Goal: Information Seeking & Learning: Learn about a topic

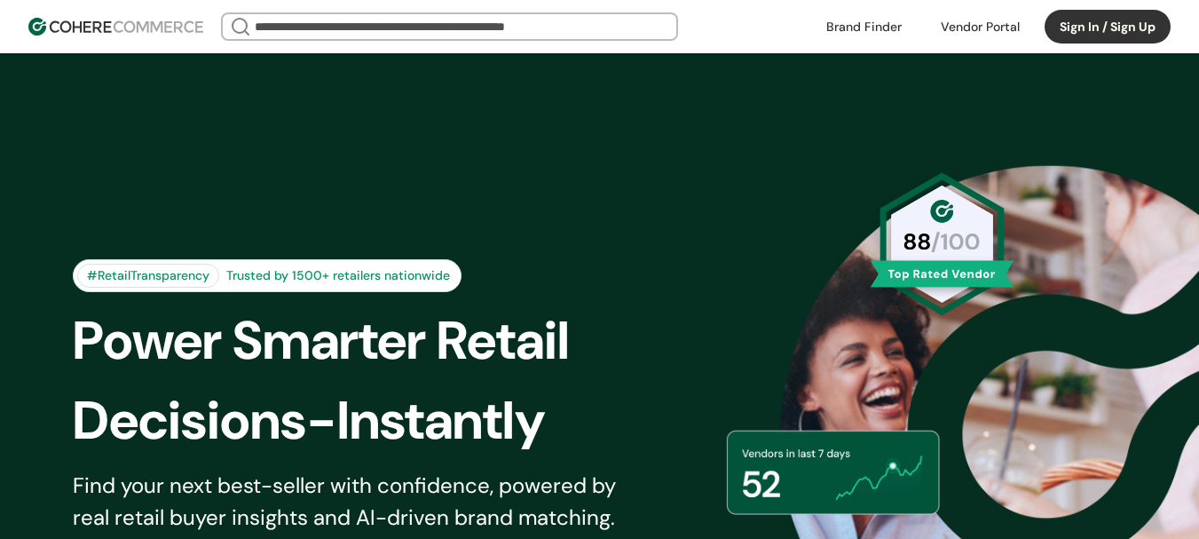
click at [1073, 29] on button "Sign In / Sign Up" at bounding box center [1107, 27] width 126 height 34
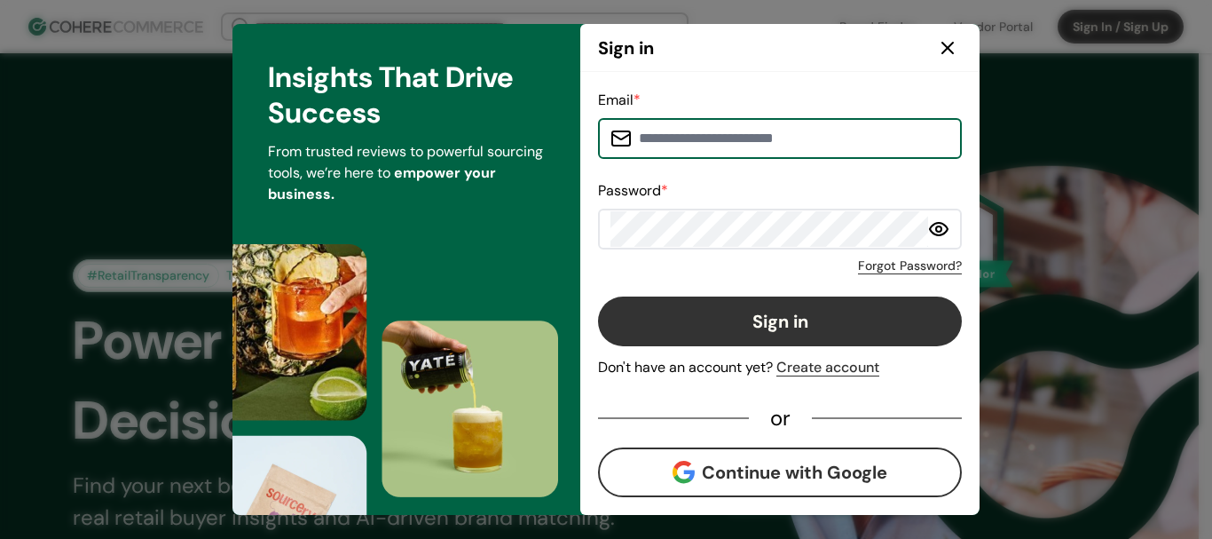
type input "**********"
click at [942, 55] on icon at bounding box center [947, 47] width 21 height 21
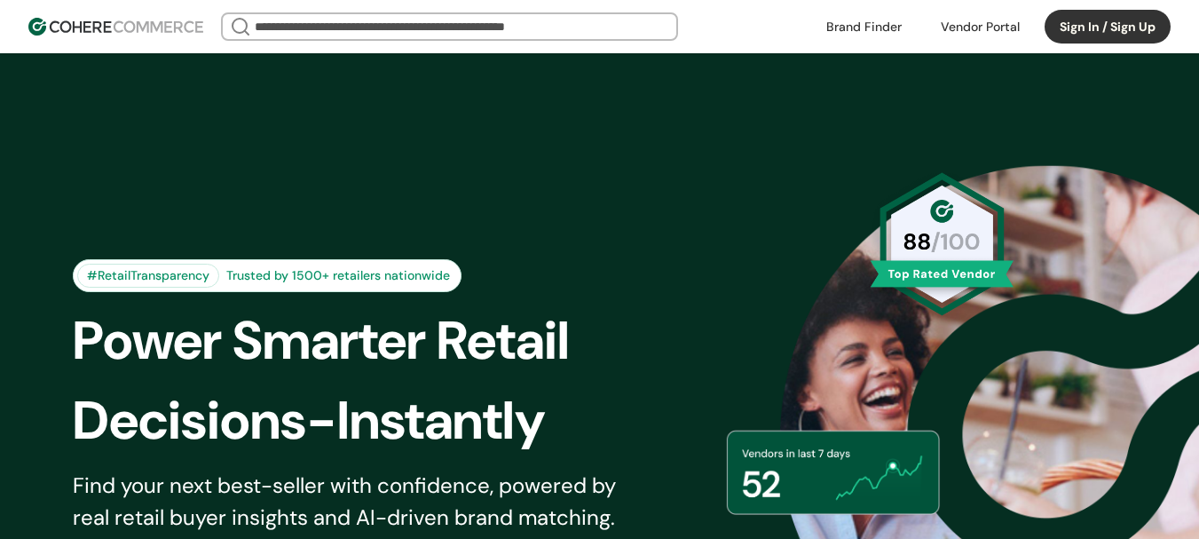
click at [877, 19] on link at bounding box center [863, 26] width 97 height 27
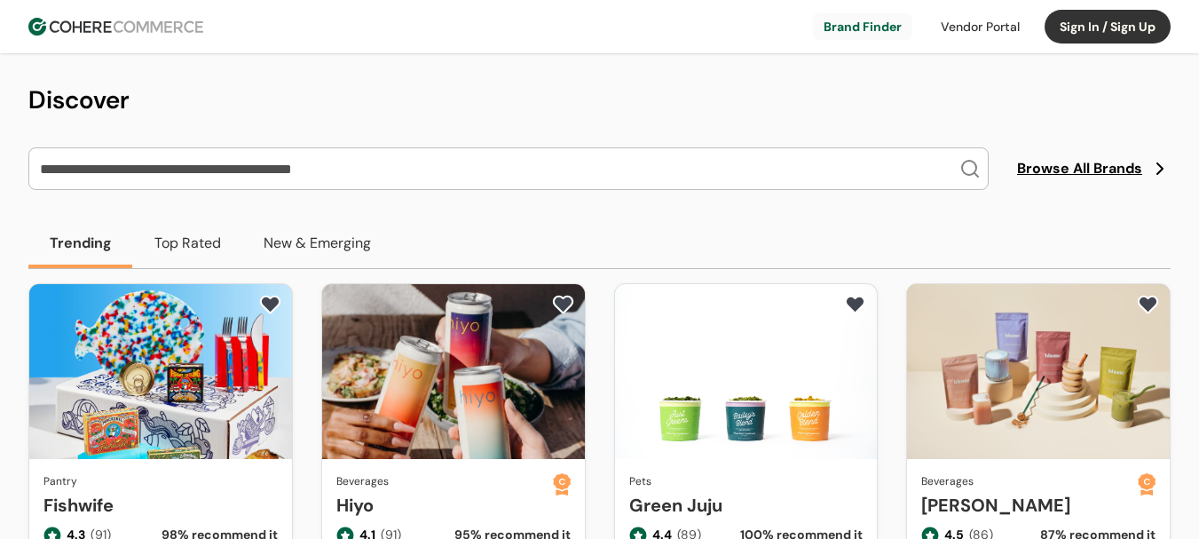
click at [336, 153] on input "search" at bounding box center [497, 168] width 923 height 41
paste input "**********"
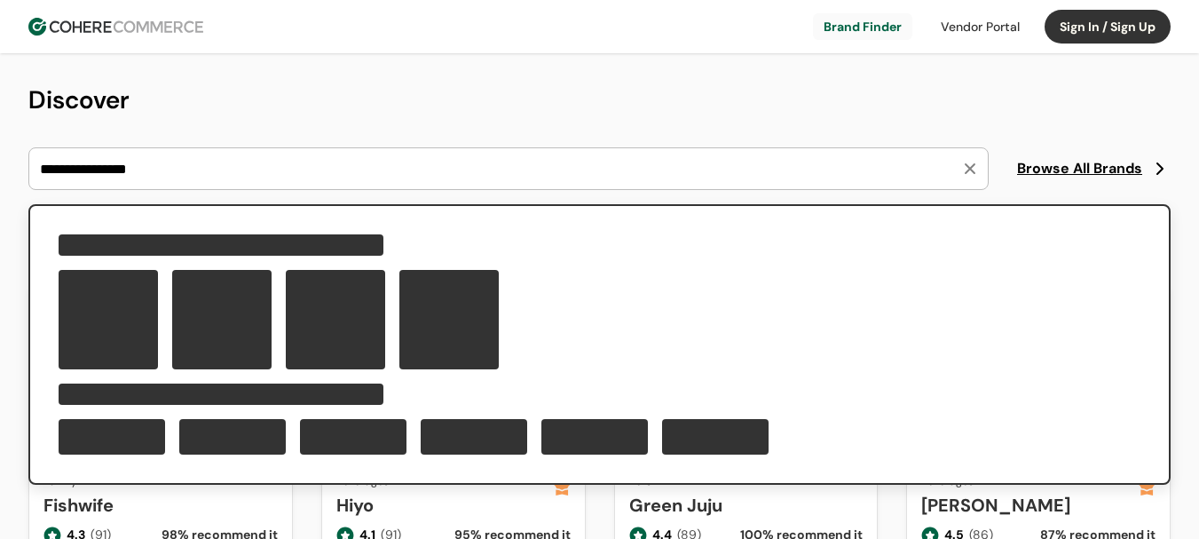
click at [343, 165] on input "**********" at bounding box center [497, 168] width 923 height 41
type input "**********"
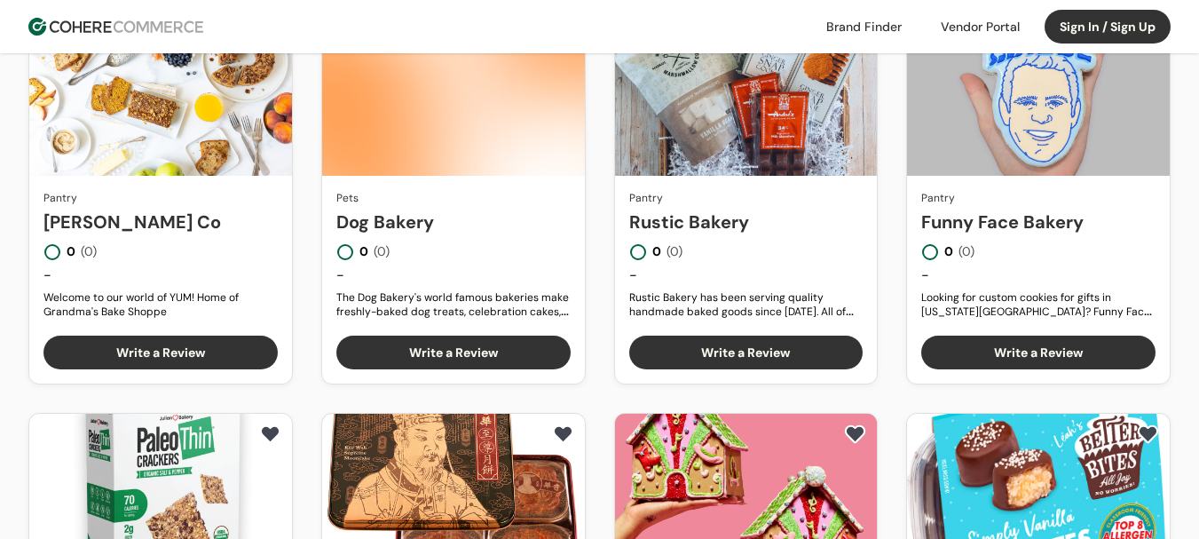
scroll to position [710, 0]
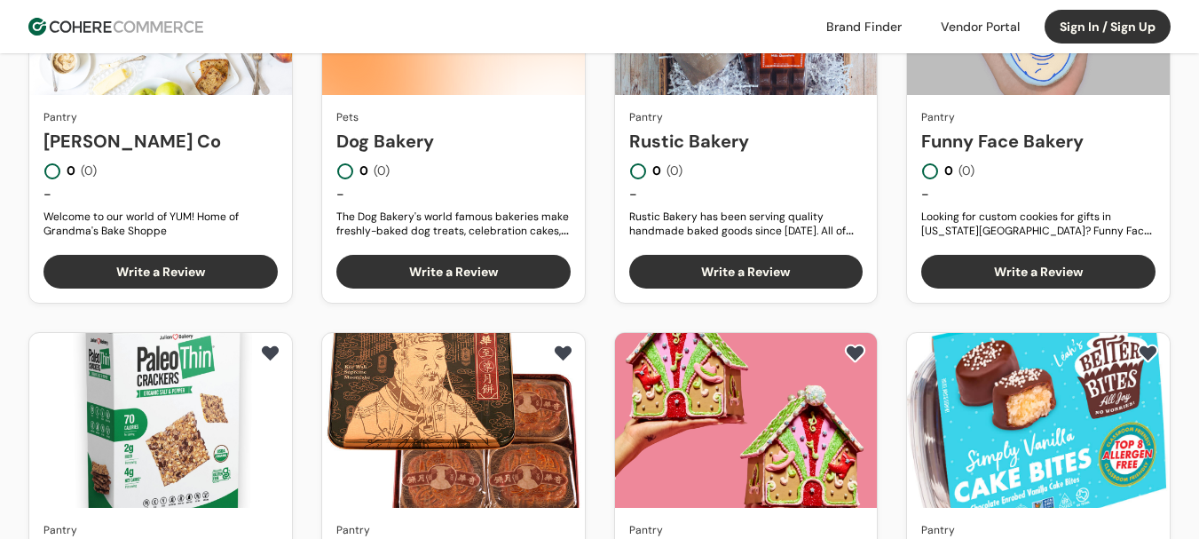
click at [205, 128] on link "[PERSON_NAME] Co" at bounding box center [160, 141] width 234 height 27
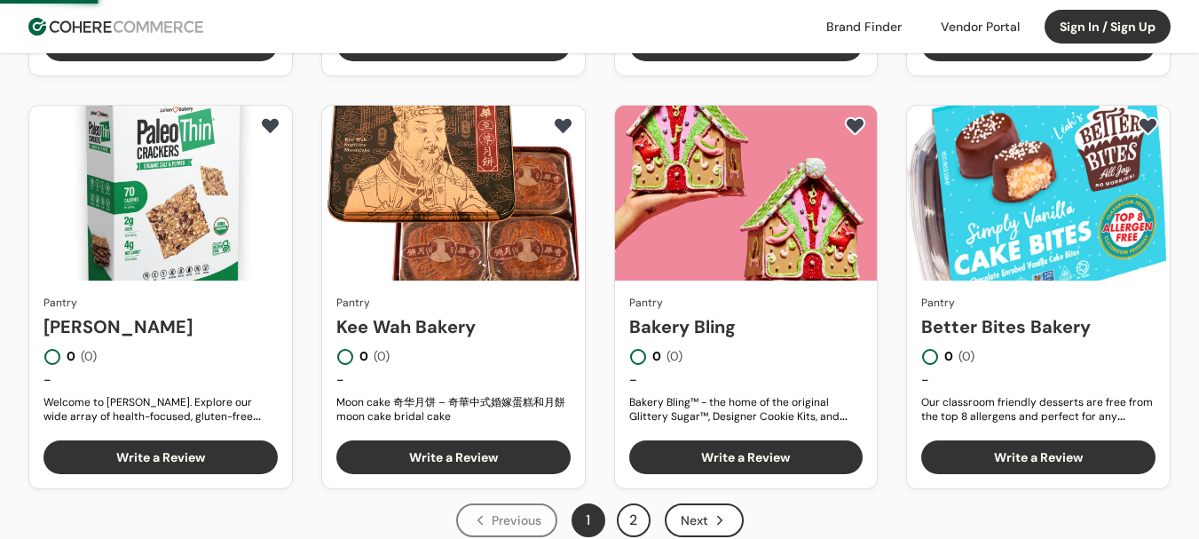
scroll to position [976, 0]
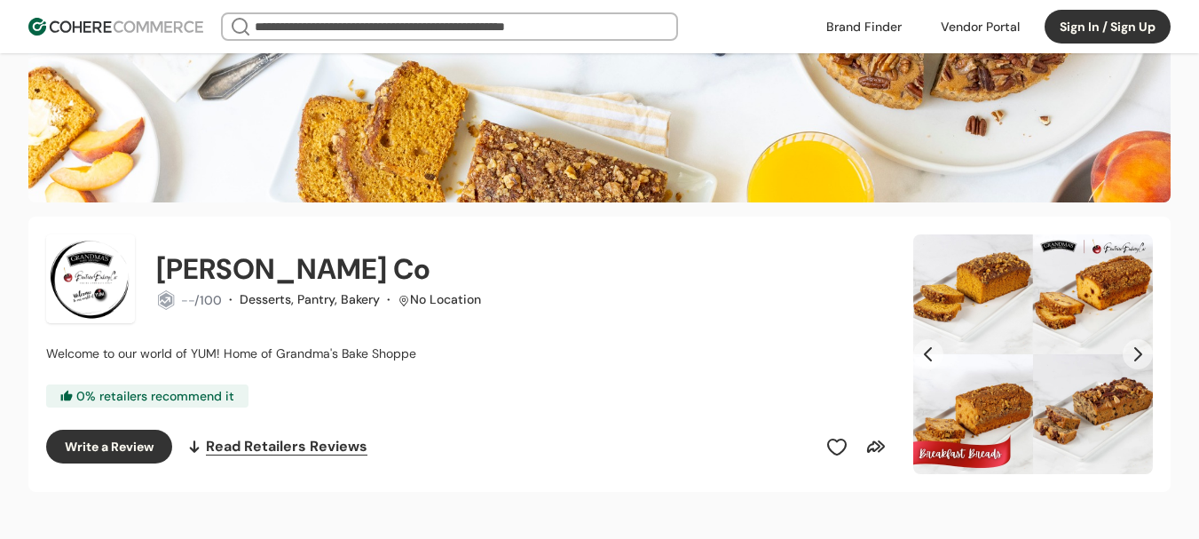
scroll to position [89, 0]
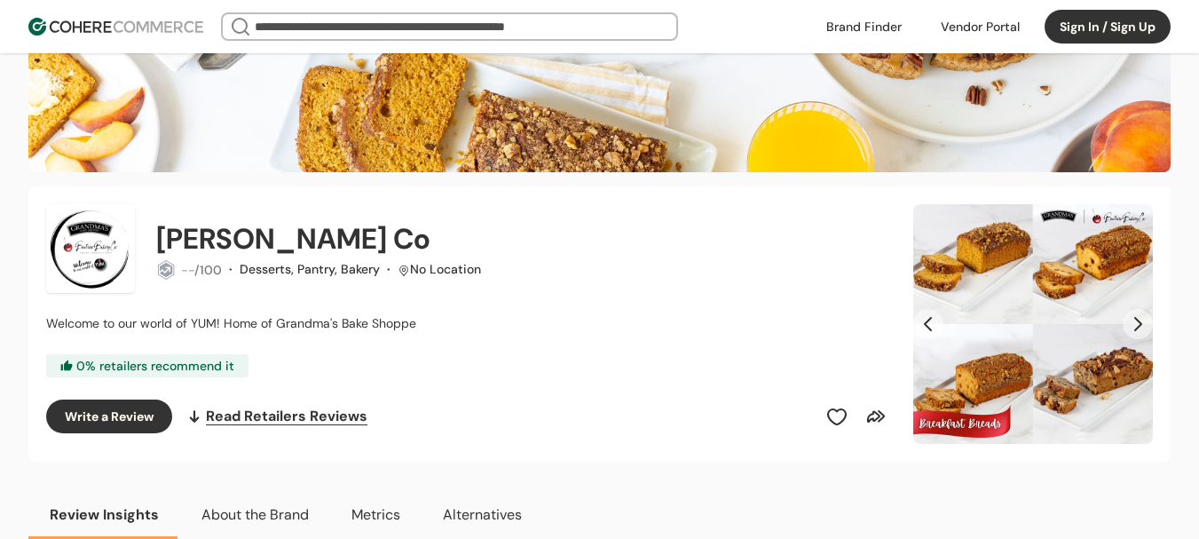
click at [1130, 326] on button "Next Slide" at bounding box center [1137, 324] width 30 height 30
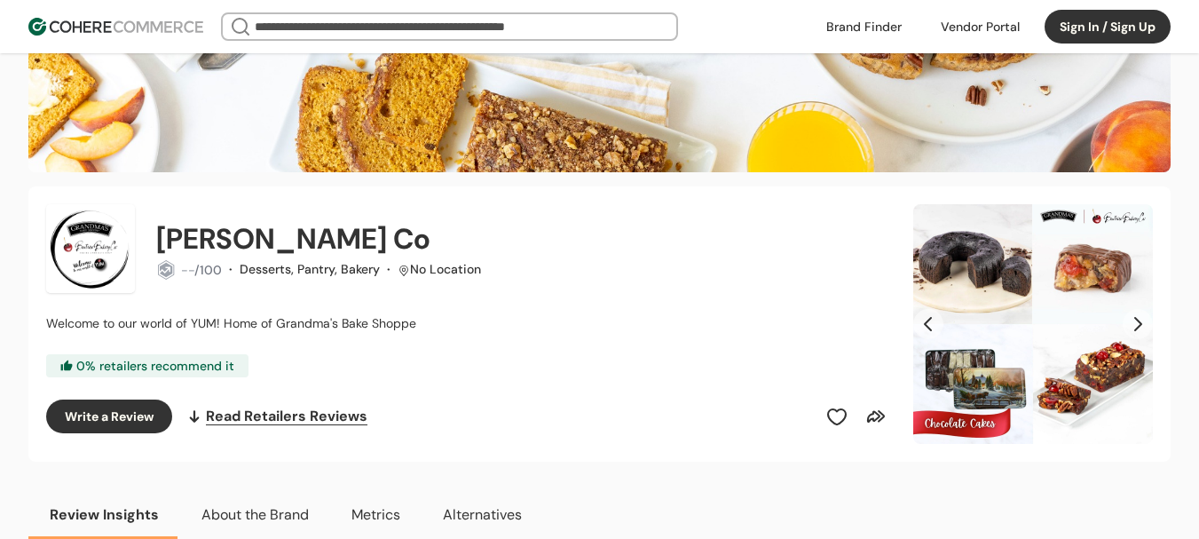
click at [1130, 325] on button "Next Slide" at bounding box center [1137, 324] width 30 height 30
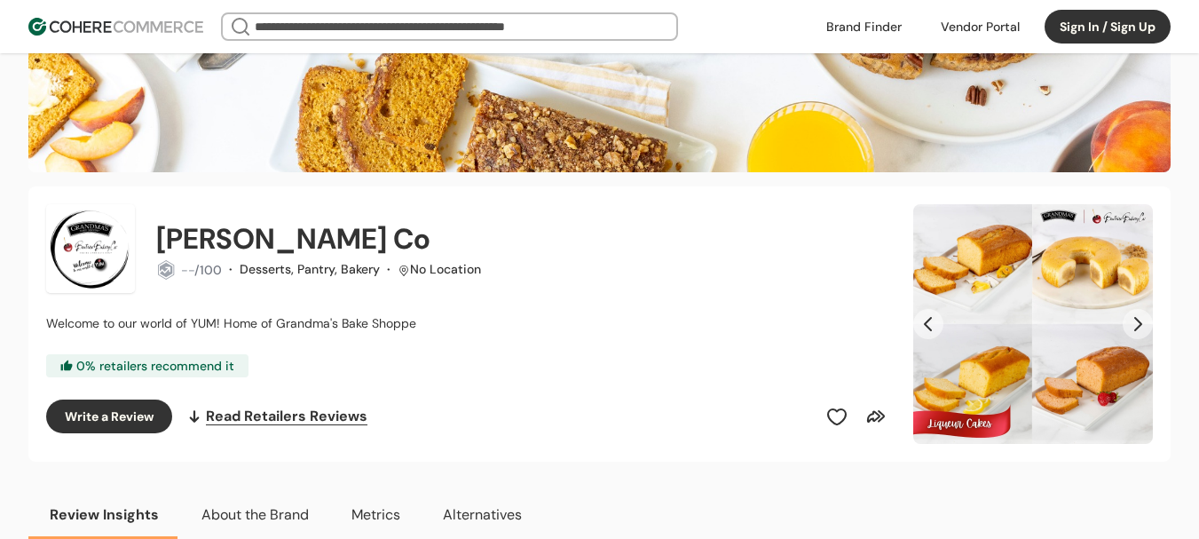
click at [1129, 319] on button "Next Slide" at bounding box center [1137, 324] width 30 height 30
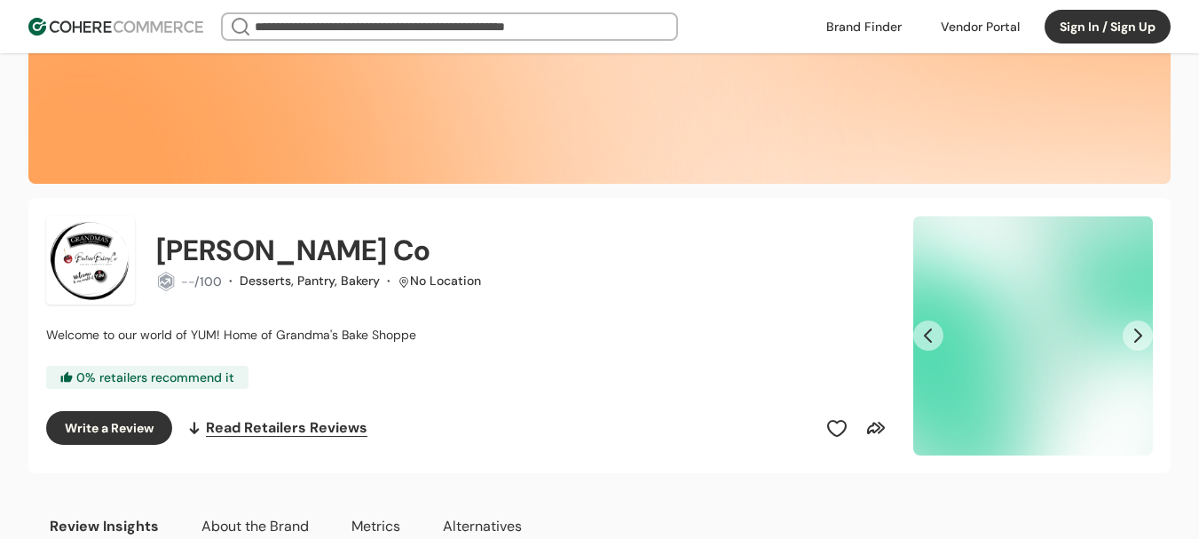
scroll to position [0, 0]
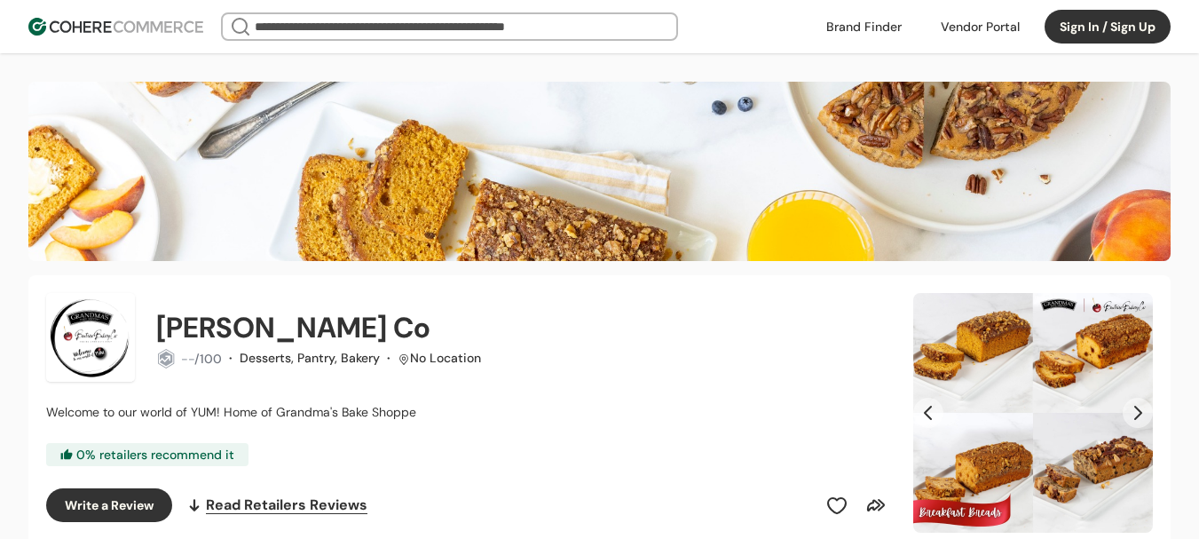
click at [1135, 409] on button "Next Slide" at bounding box center [1137, 412] width 30 height 30
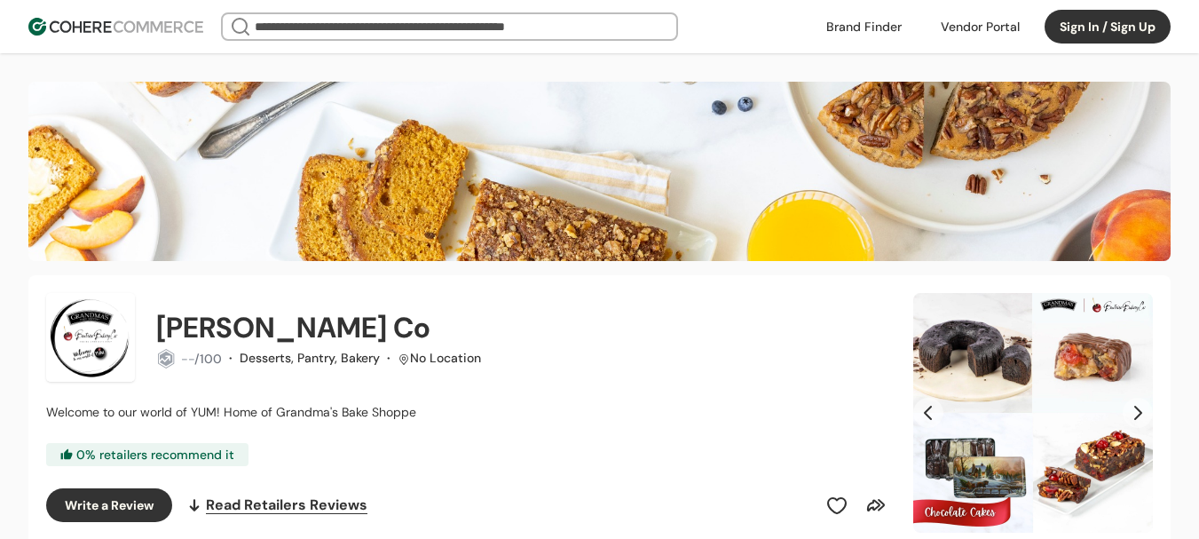
click at [1132, 417] on button "Next Slide" at bounding box center [1137, 412] width 30 height 30
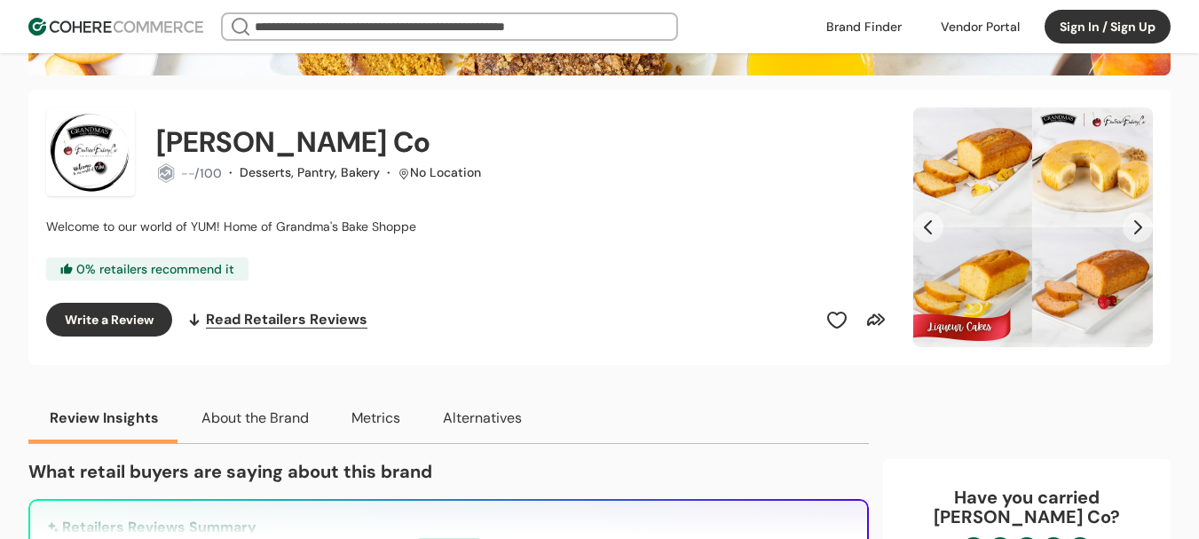
scroll to position [266, 0]
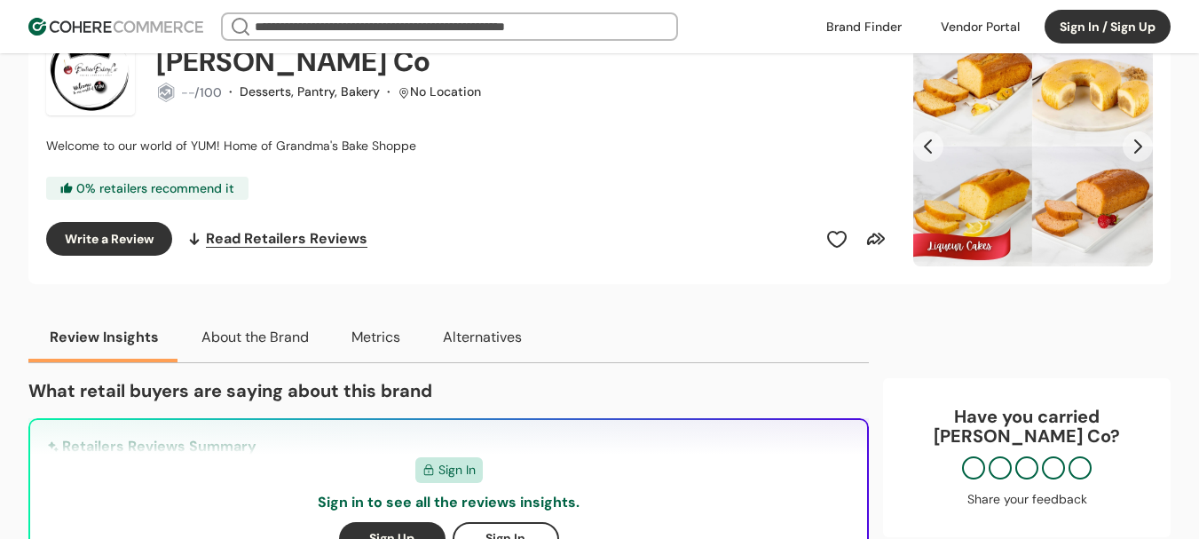
click at [1064, 157] on img "Slide 3" at bounding box center [1033, 147] width 240 height 240
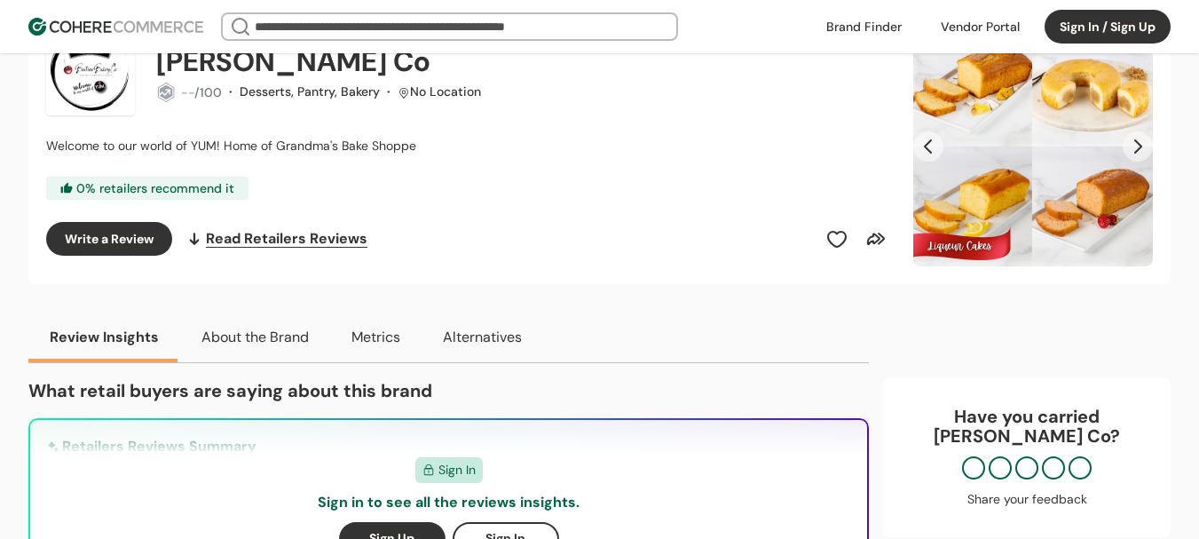
click at [1131, 140] on button "Next Slide" at bounding box center [1137, 146] width 30 height 30
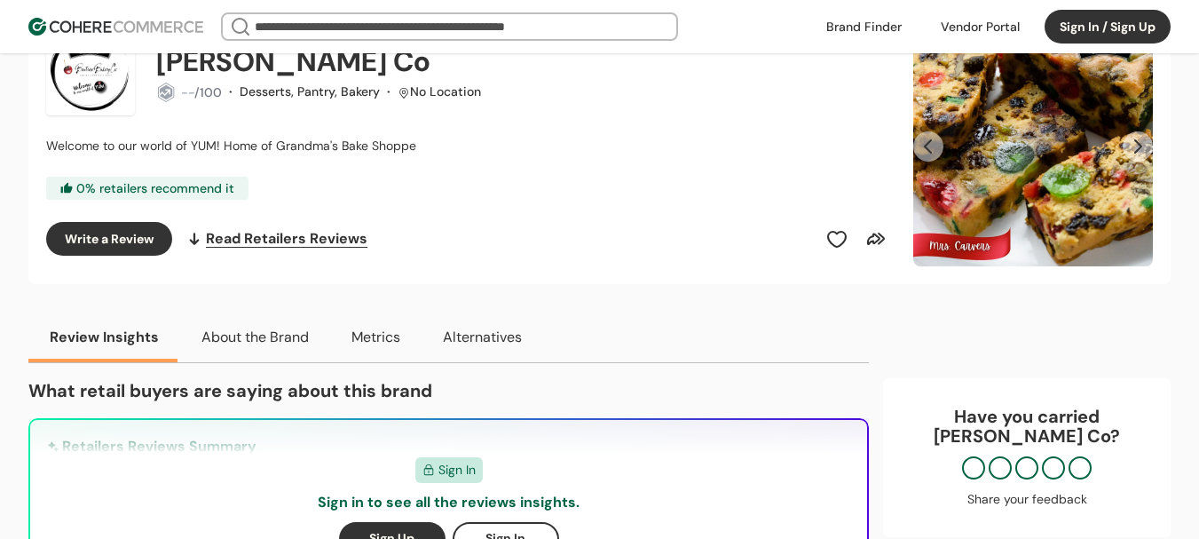
click at [1131, 140] on button "Next Slide" at bounding box center [1137, 146] width 30 height 30
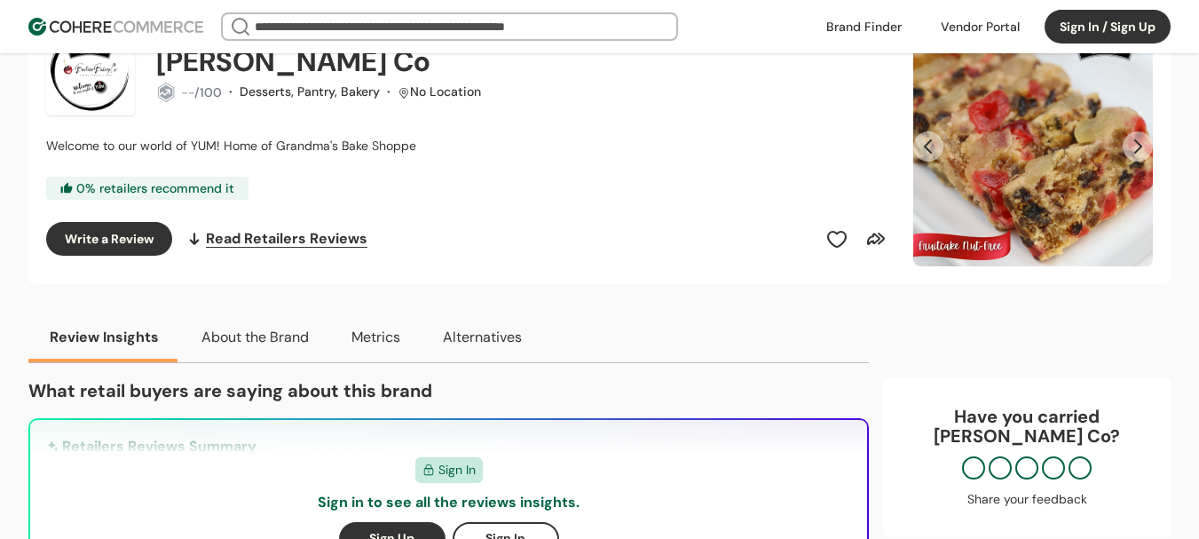
click at [1131, 140] on button "Next Slide" at bounding box center [1137, 146] width 30 height 30
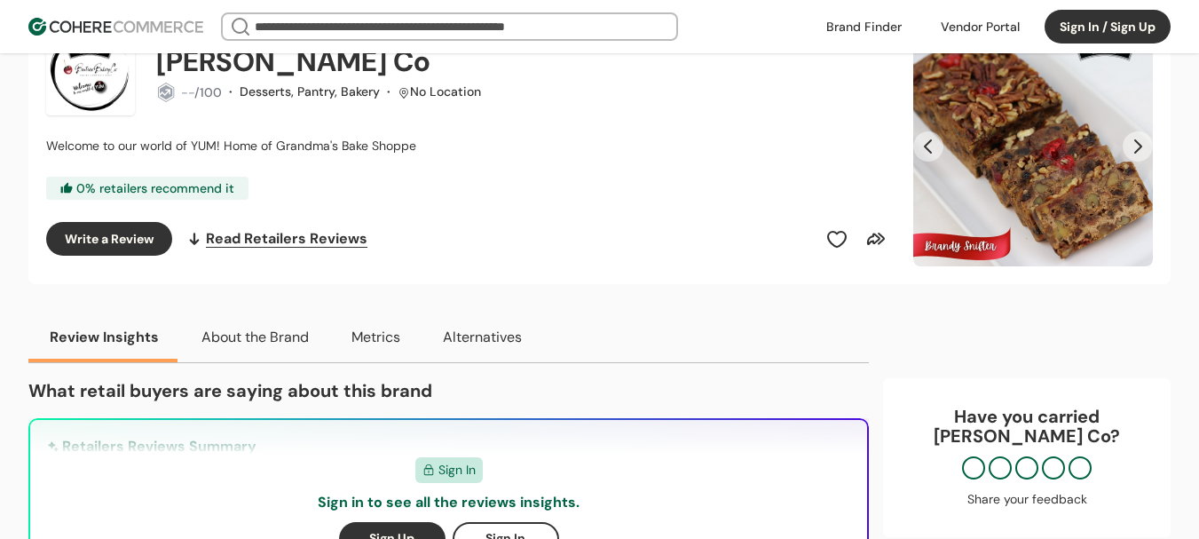
click at [1131, 140] on button "Next Slide" at bounding box center [1137, 146] width 30 height 30
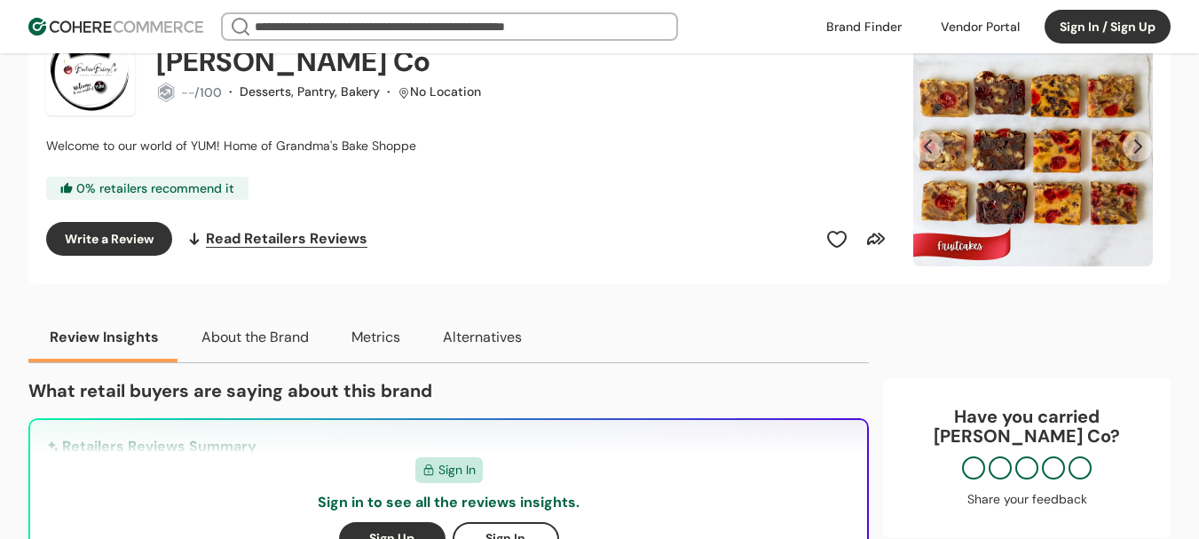
click at [1131, 140] on button "Next Slide" at bounding box center [1137, 146] width 30 height 30
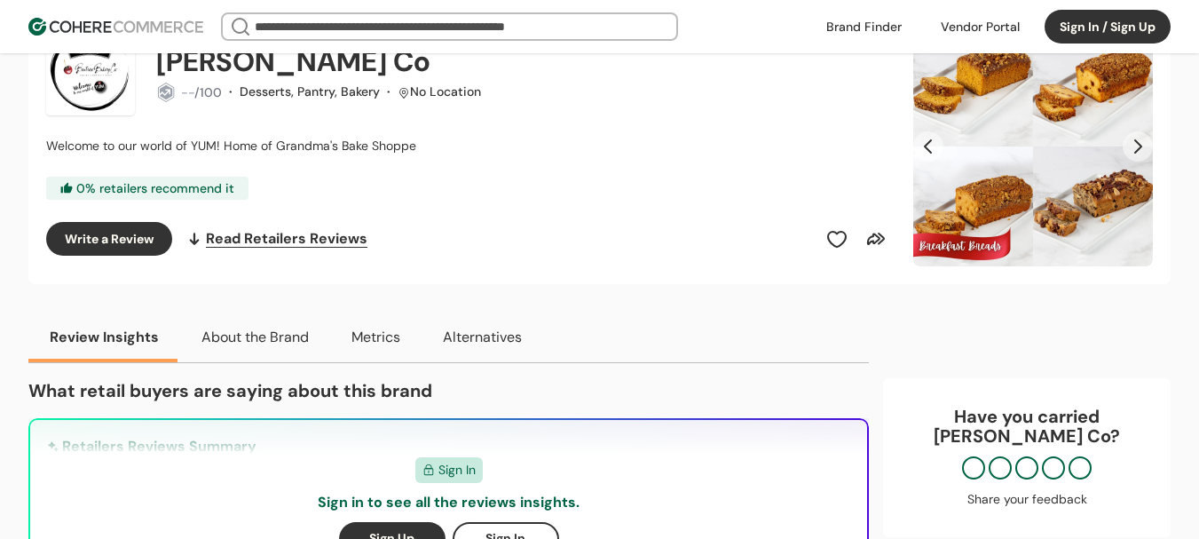
click at [1031, 134] on img "Slide 1" at bounding box center [1033, 147] width 240 height 240
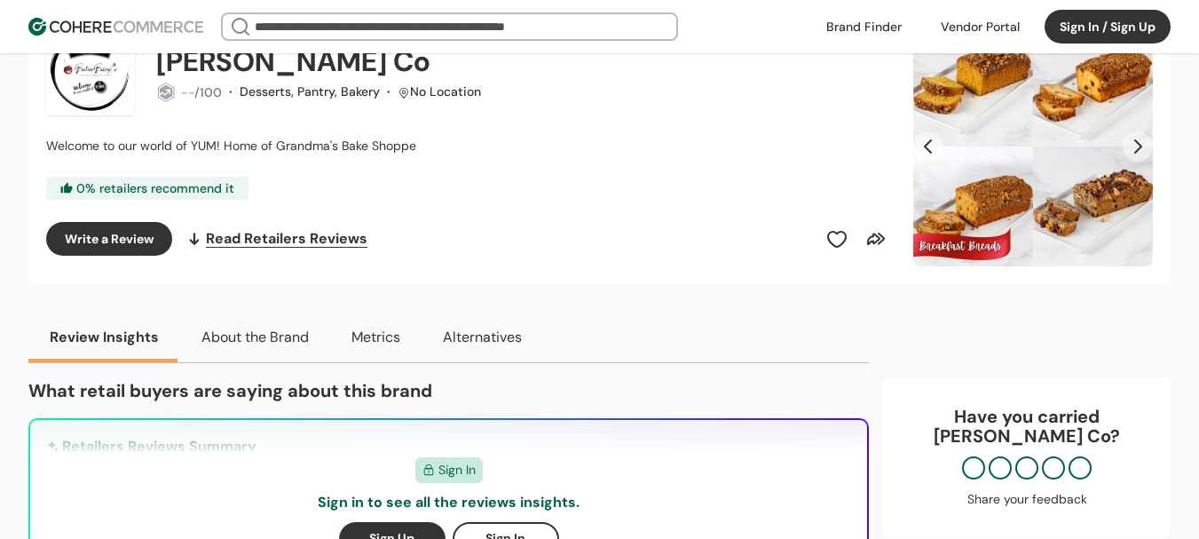
scroll to position [264, 0]
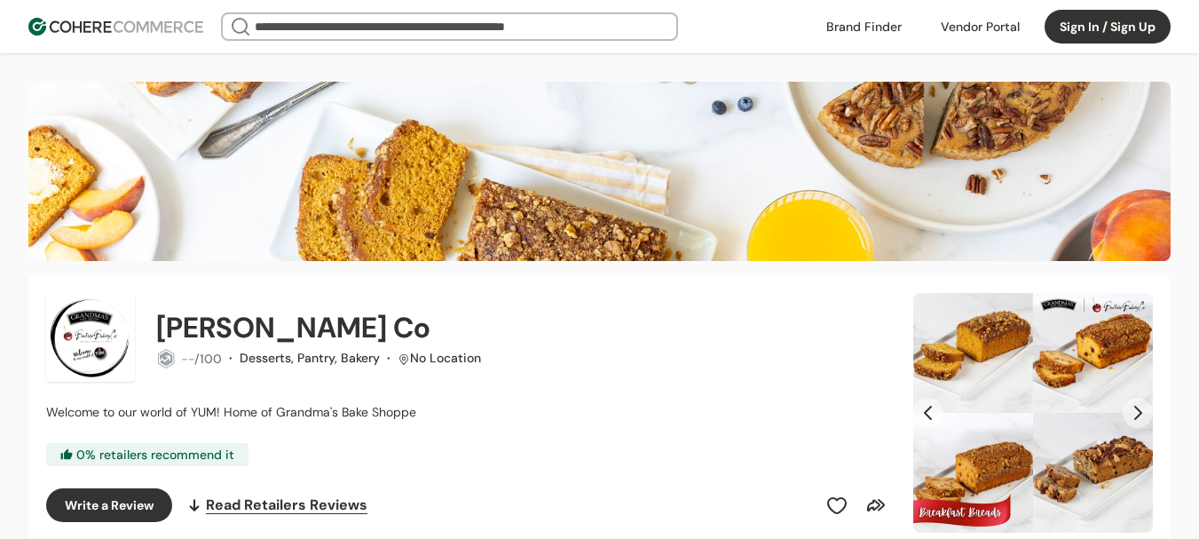
drag, startPoint x: 180, startPoint y: 319, endPoint x: 401, endPoint y: 326, distance: 221.0
click at [401, 326] on h2 "[PERSON_NAME] Co" at bounding box center [293, 327] width 274 height 43
click at [414, 326] on div "[PERSON_NAME] Co" at bounding box center [524, 327] width 736 height 43
drag, startPoint x: 411, startPoint y: 326, endPoint x: 153, endPoint y: 333, distance: 258.3
click at [153, 333] on div "[PERSON_NAME] Co -- /100 · Desserts, Pantry, Bakery · No Location" at bounding box center [469, 337] width 846 height 89
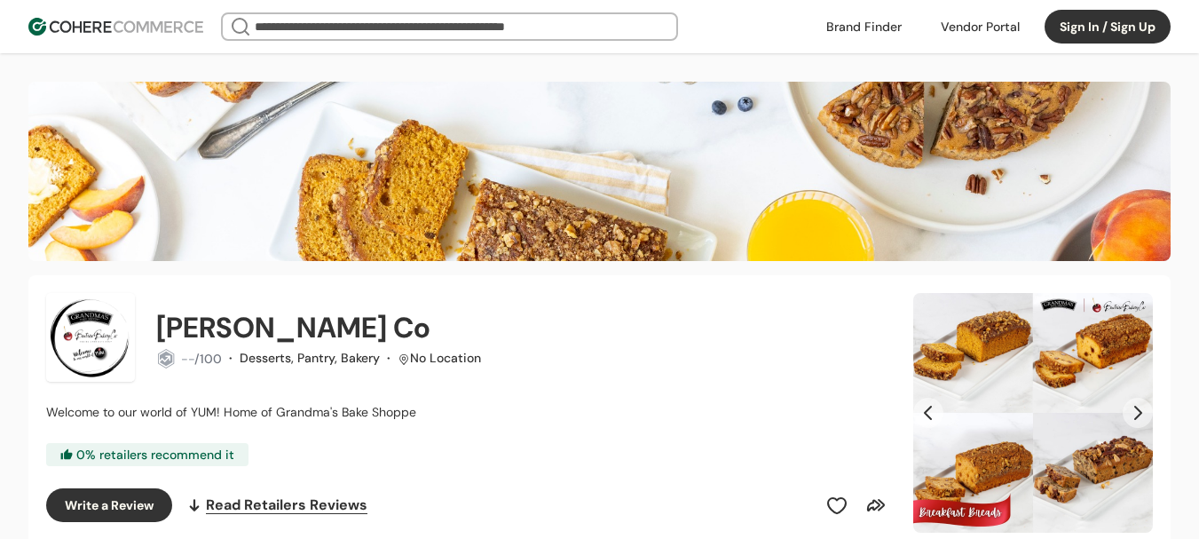
copy h2 "[PERSON_NAME] Co"
click at [312, 322] on h2 "[PERSON_NAME] Co" at bounding box center [293, 327] width 274 height 43
